Goal: Navigation & Orientation: Find specific page/section

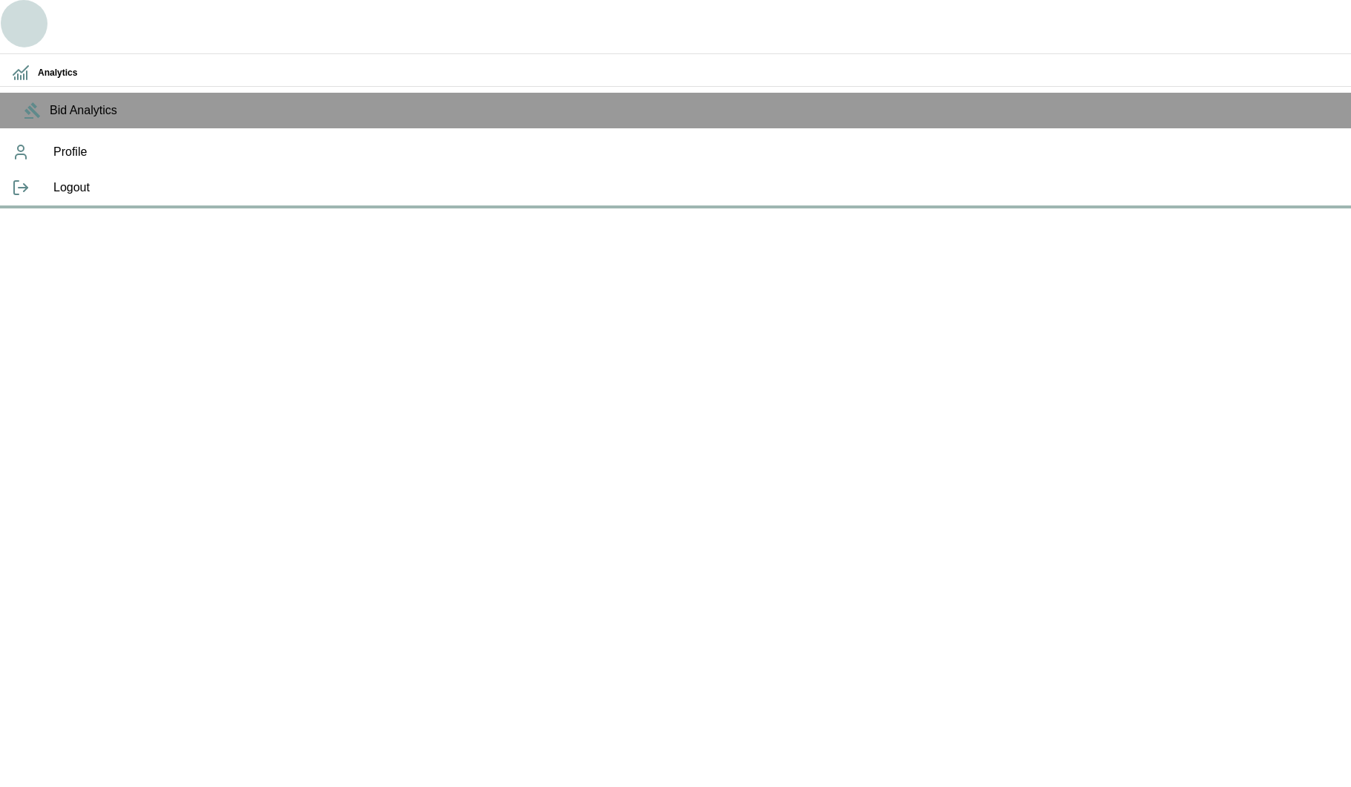
click at [27, 15] on icon "button" at bounding box center [24, 24] width 36 height 36
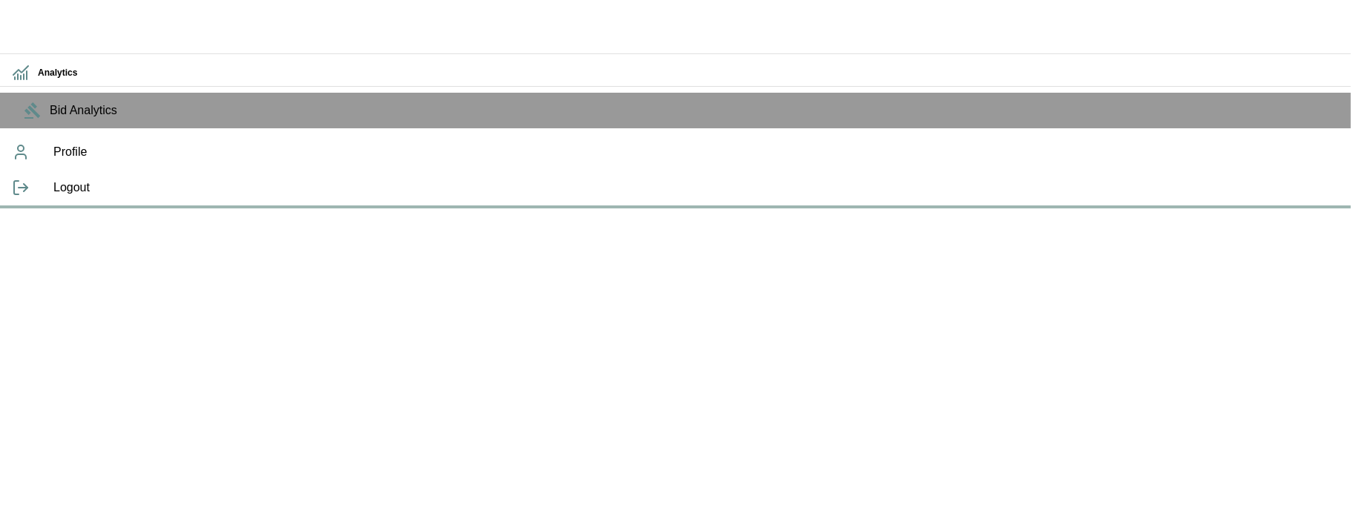
click at [19, 102] on ul "Analytics Bid Analytics" at bounding box center [675, 93] width 1351 height 81
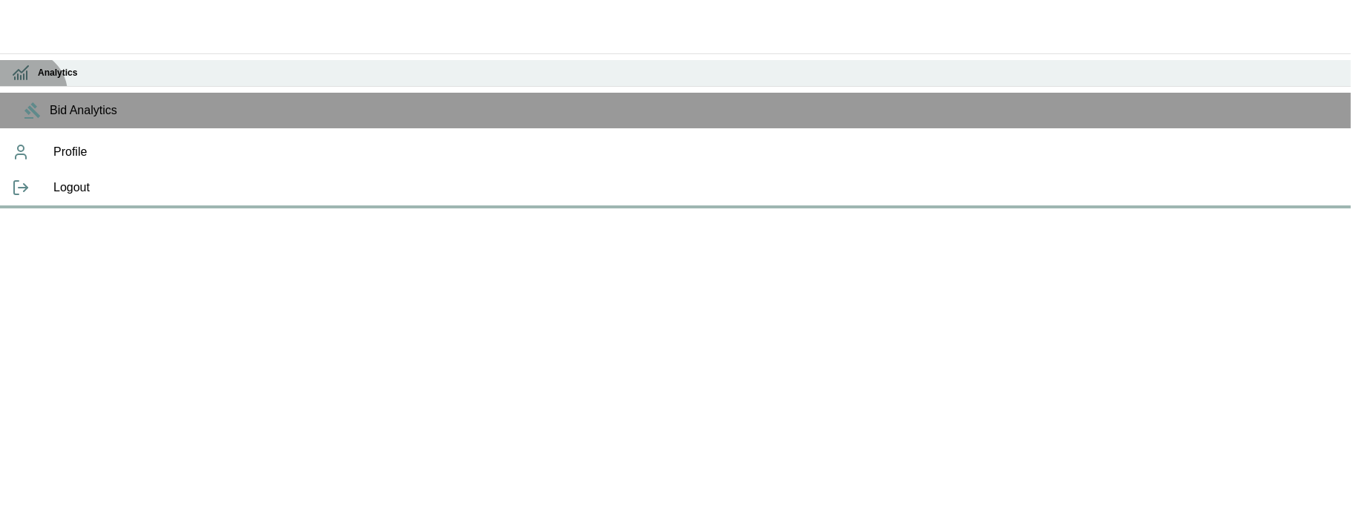
click at [38, 80] on h6 "Analytics" at bounding box center [689, 73] width 1302 height 14
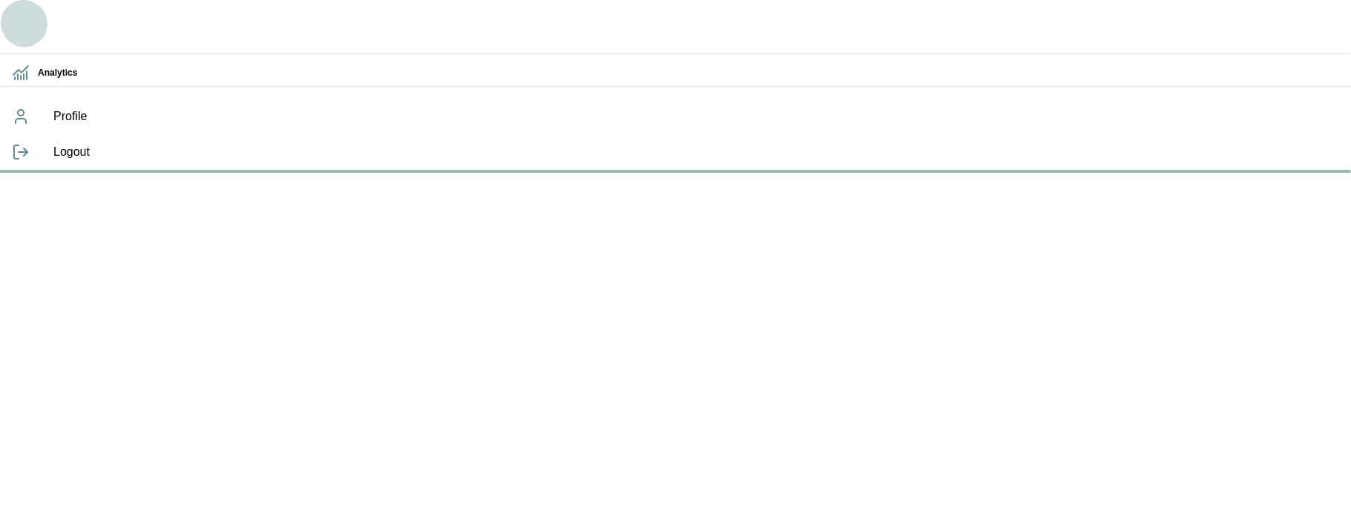
click at [19, 35] on icon "button" at bounding box center [24, 24] width 32 height 32
